Goal: Task Accomplishment & Management: Complete application form

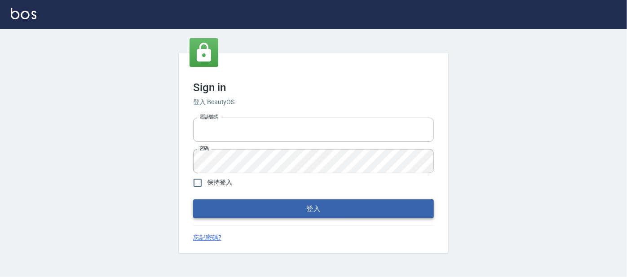
type input "0227605235"
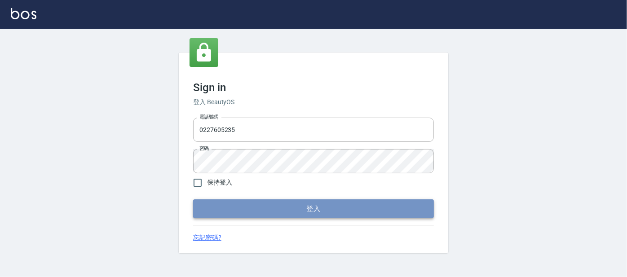
click at [304, 211] on button "登入" at bounding box center [313, 208] width 241 height 19
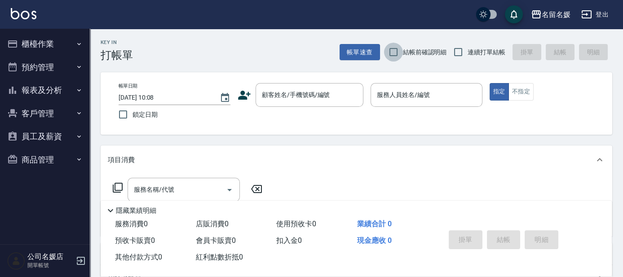
click at [393, 49] on input "結帳前確認明細" at bounding box center [393, 52] width 19 height 19
checkbox input "true"
click at [456, 53] on input "連續打單結帳" at bounding box center [458, 52] width 19 height 19
checkbox input "true"
click at [122, 113] on input "鎖定日期" at bounding box center [123, 114] width 19 height 19
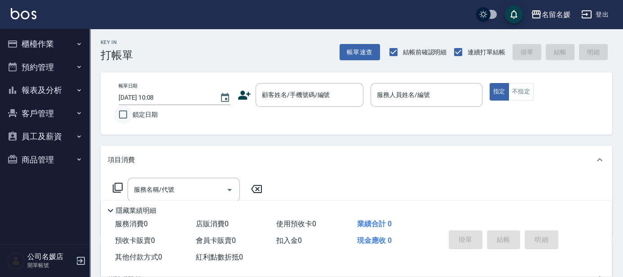
checkbox input "true"
click at [322, 97] on div "顧客姓名/手機號碼/編號 顧客姓名/手機號碼/編號" at bounding box center [310, 95] width 108 height 24
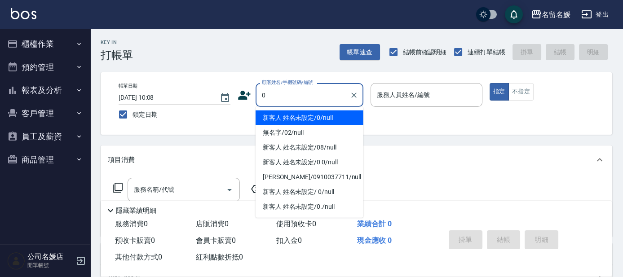
type input "新客人 姓名未設定/0/null"
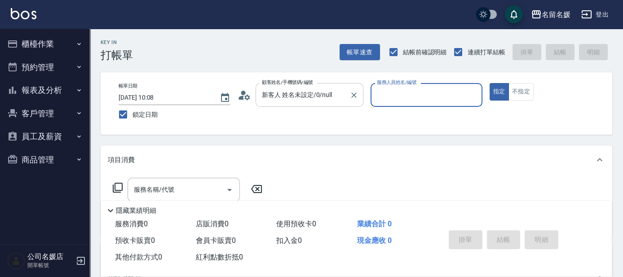
type input "0"
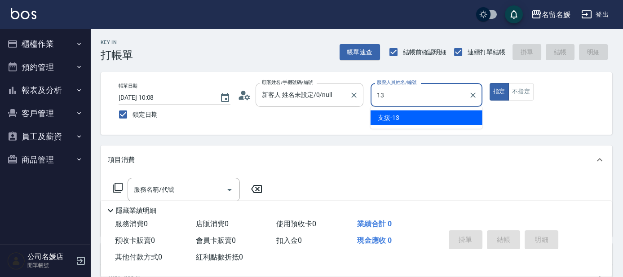
type input "13"
type button "true"
type input "支援-13"
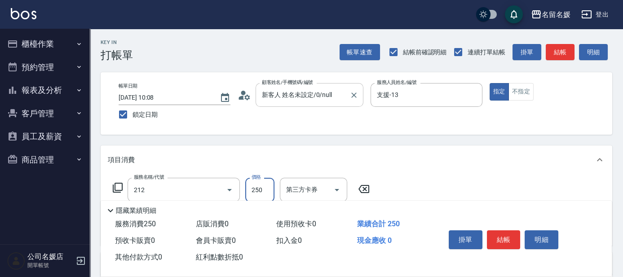
type input "洗髮券-(卡)250(212)"
type input "舊有卡券"
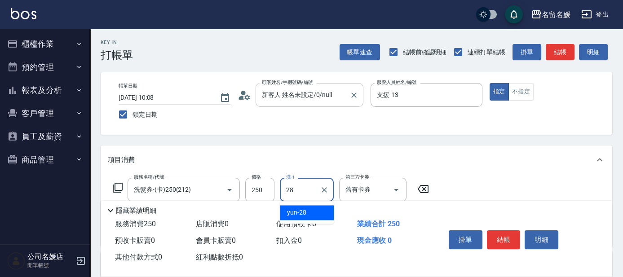
type input "yun-28"
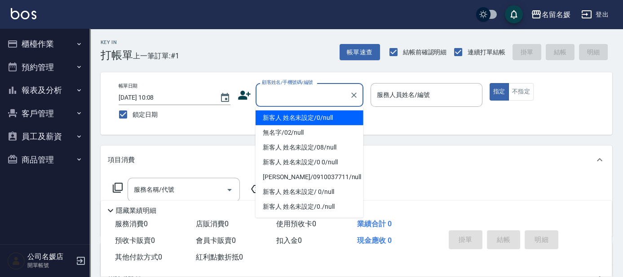
click at [311, 95] on input "顧客姓名/手機號碼/編號" at bounding box center [303, 95] width 86 height 16
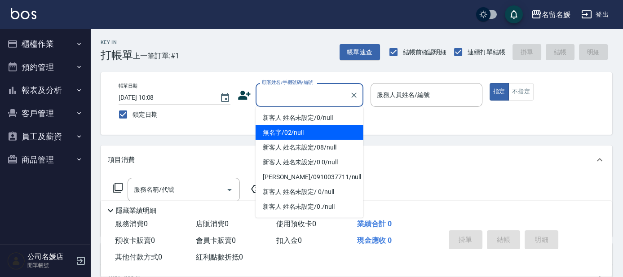
drag, startPoint x: 309, startPoint y: 135, endPoint x: 396, endPoint y: 99, distance: 94.1
click at [311, 132] on li "無名字/02/null" at bounding box center [310, 132] width 108 height 15
type input "無名字/02/null"
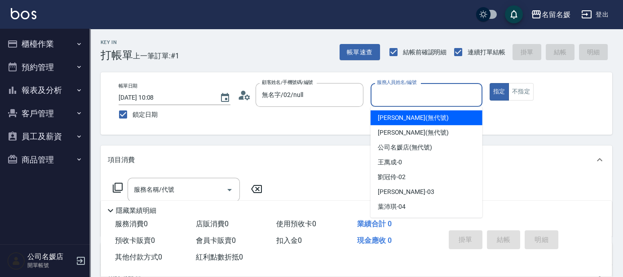
click at [399, 96] on input "服務人員姓名/編號" at bounding box center [427, 95] width 104 height 16
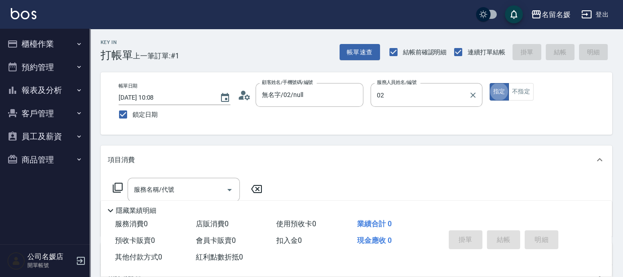
type input "[PERSON_NAME]-02"
click at [185, 187] on input "服務名稱/代號" at bounding box center [177, 190] width 91 height 16
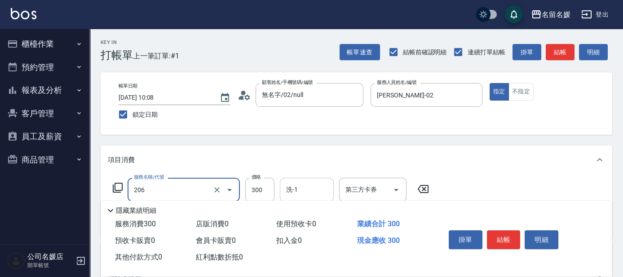
click at [315, 193] on input "洗-1" at bounding box center [307, 190] width 46 height 16
type input "洗髮[300](206)"
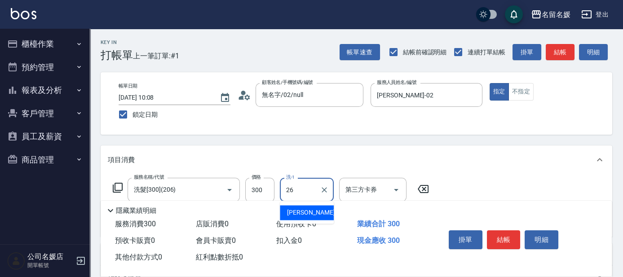
type input "[PERSON_NAME]-26"
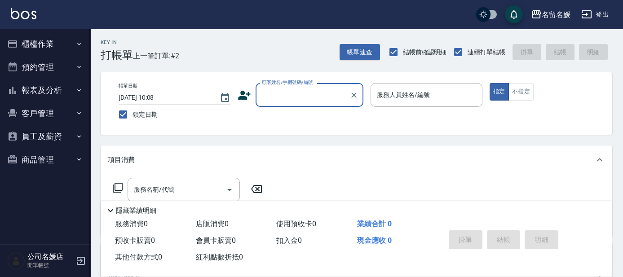
click at [285, 85] on div "顧客姓名/手機號碼/編號 顧客姓名/手機號碼/編號" at bounding box center [310, 95] width 108 height 24
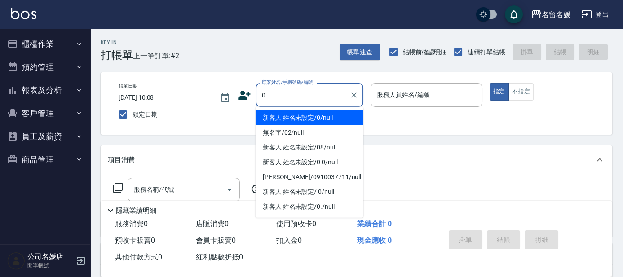
type input "新客人 姓名未設定/0/null"
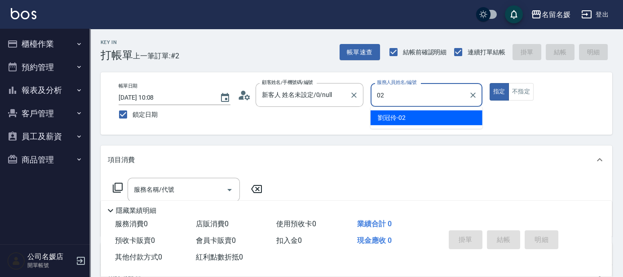
type input "[PERSON_NAME]-02"
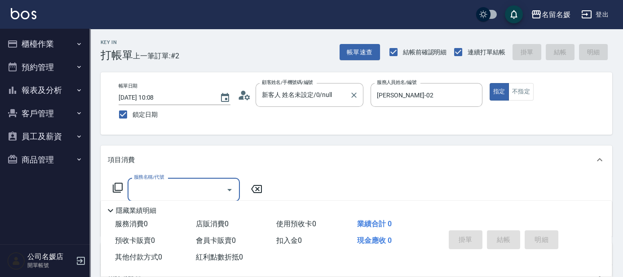
type input "2"
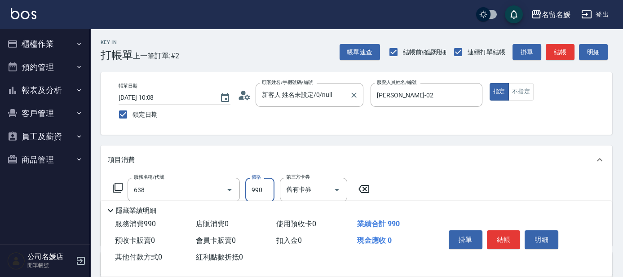
type input "(芙)頭皮養護套卡(638)"
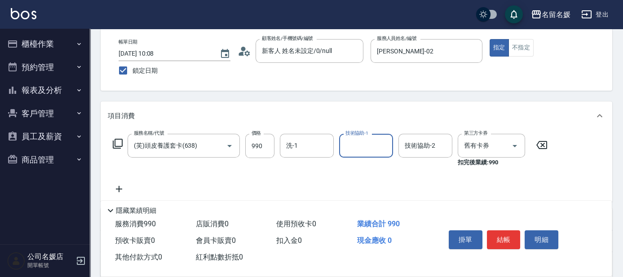
scroll to position [81, 0]
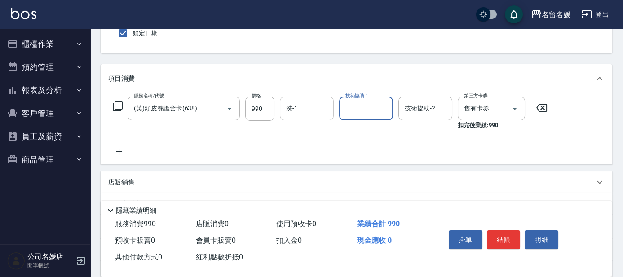
click at [294, 111] on div "洗-1 洗-1" at bounding box center [307, 109] width 54 height 24
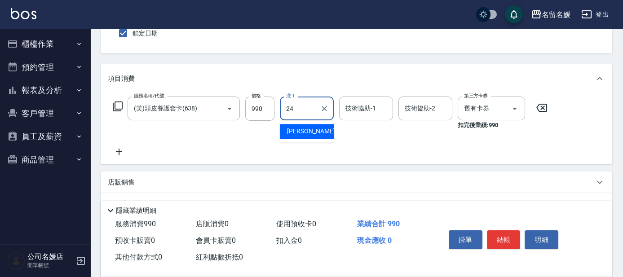
type input "[PERSON_NAME]-24"
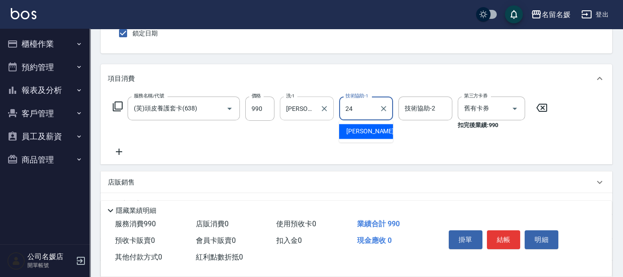
type input "[PERSON_NAME]-24"
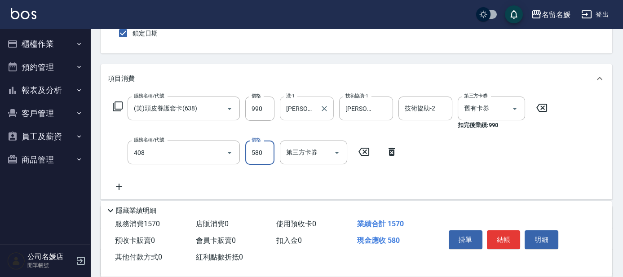
type input "剪髮(580)(408)"
type input "480"
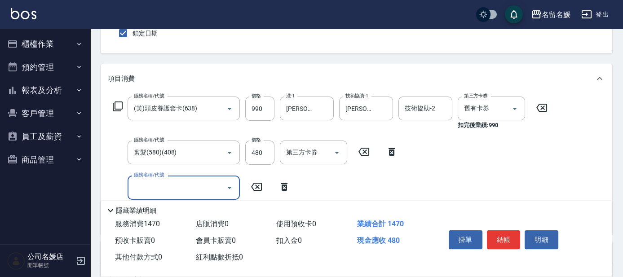
click at [286, 183] on icon at bounding box center [284, 187] width 6 height 8
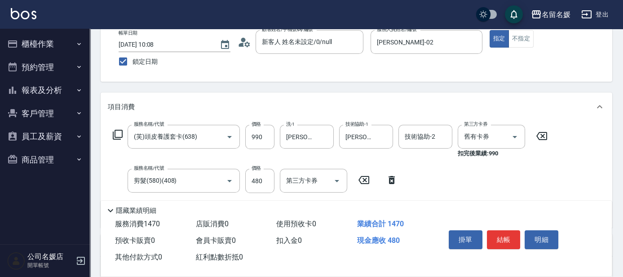
scroll to position [0, 0]
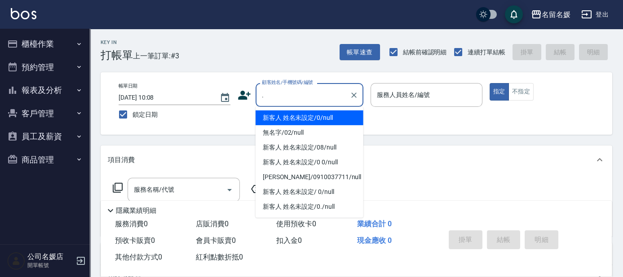
type input "新客人 姓名未設定/0./null"
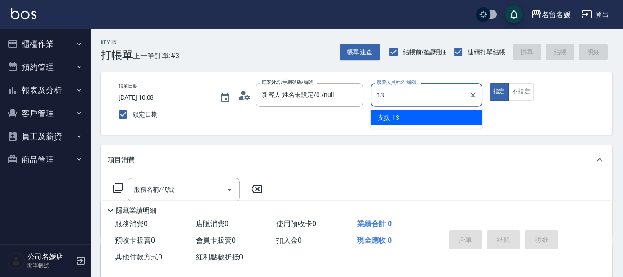
type input "支援-13"
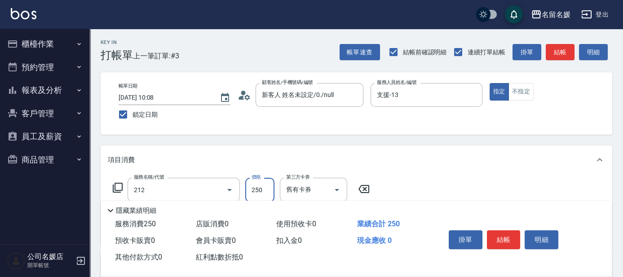
type input "洗髮券-(卡)250(212)"
type input "[PERSON_NAME]-23"
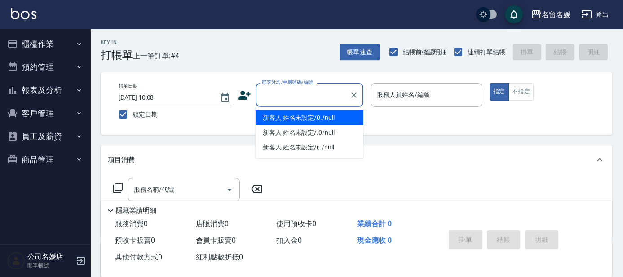
type input "0"
type input "新客人 姓名未設定/0./null"
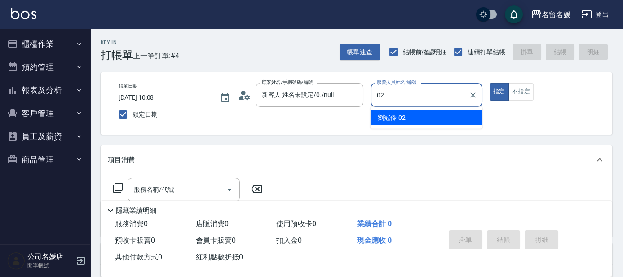
type input "[PERSON_NAME]-02"
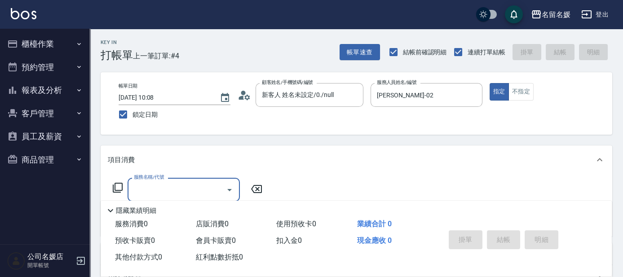
type input "2"
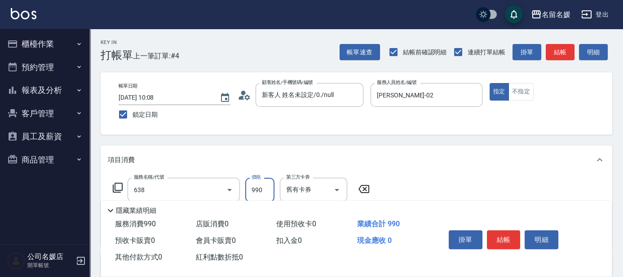
type input "(芙)頭皮養護套卡(638)"
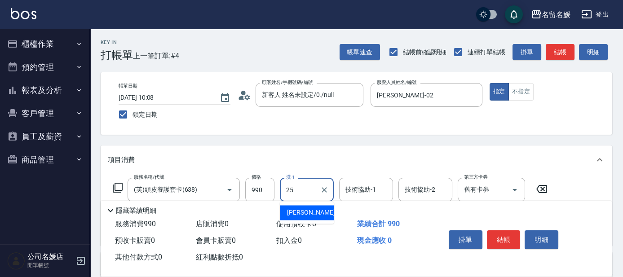
type input "[PERSON_NAME]-25"
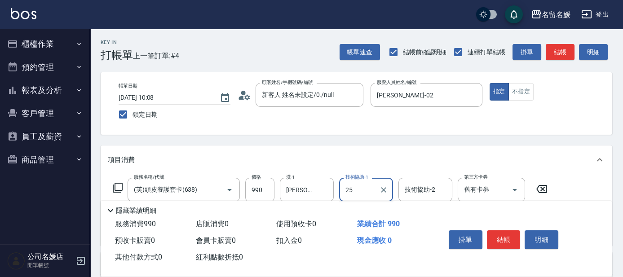
type input "[PERSON_NAME]-25"
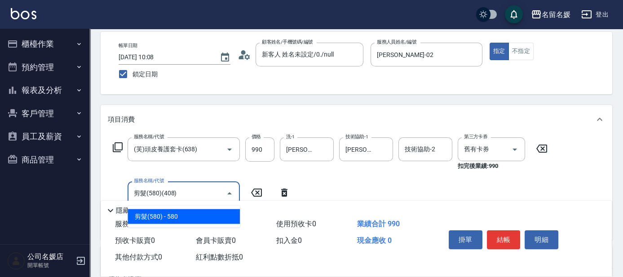
type input "剪髮(580)(408)"
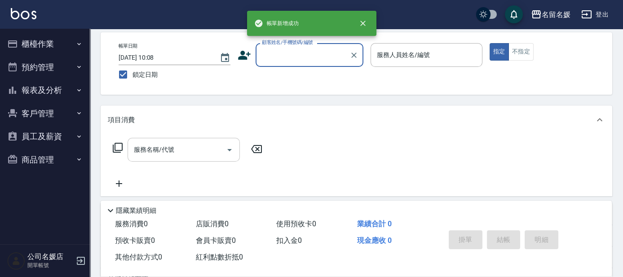
scroll to position [0, 0]
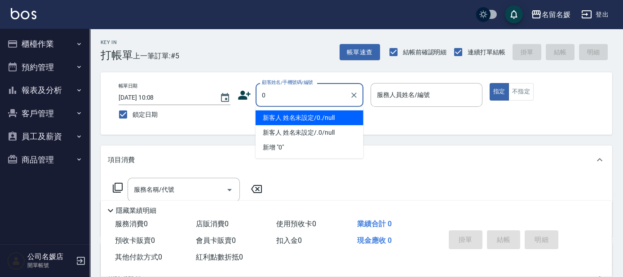
type input "0"
type input "04"
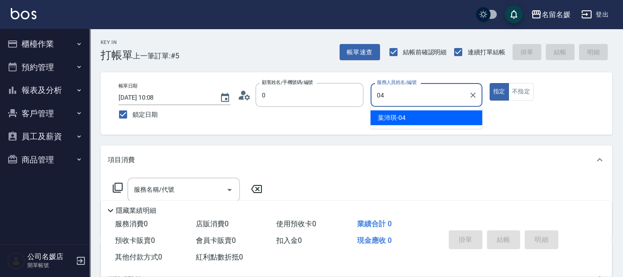
type input "新客人 姓名未設定/0./null"
type input "[PERSON_NAME]-04"
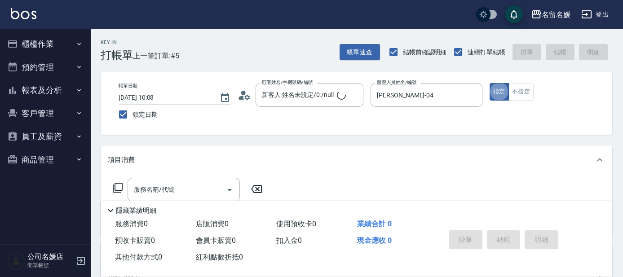
type input "新客人 姓名未設定/0/null"
click at [527, 93] on button "不指定" at bounding box center [520, 92] width 25 height 18
type button "false"
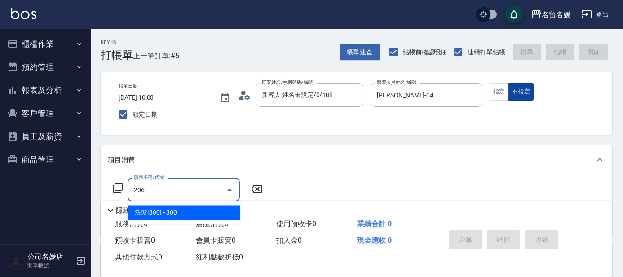
type input "洗髮[300](206)"
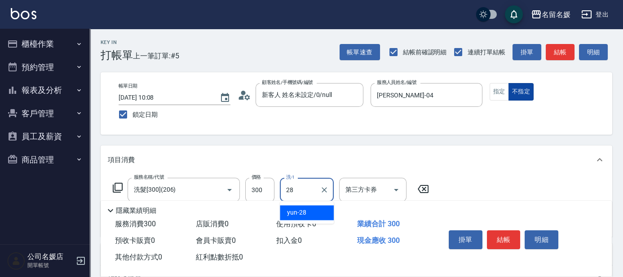
type input "yun-28"
type input "潤絲(801)"
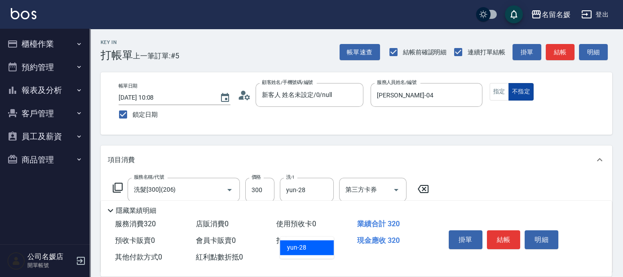
type input "yun-28"
